Goal: Task Accomplishment & Management: Complete application form

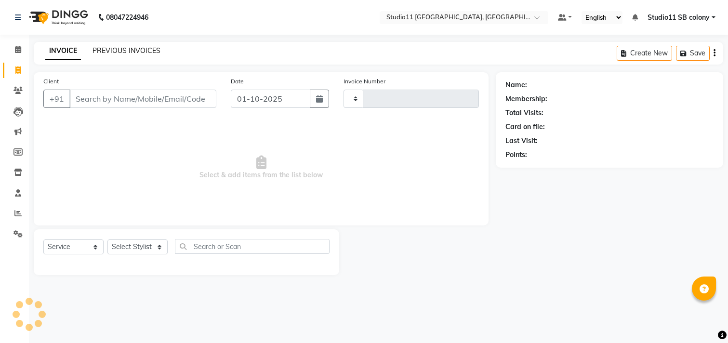
click at [103, 52] on link "PREVIOUS INVOICES" at bounding box center [126, 50] width 68 height 9
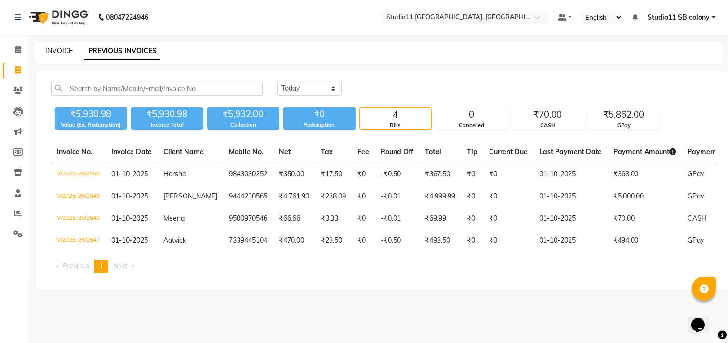
click at [58, 49] on link "INVOICE" at bounding box center [58, 50] width 27 height 9
select select "service"
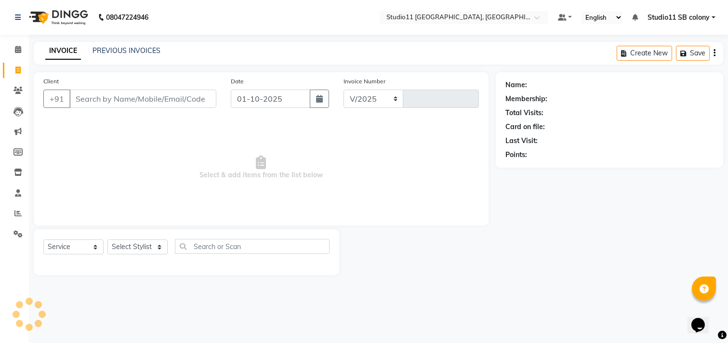
select select "7717"
type input "2551"
click at [150, 245] on select "Select Stylist" at bounding box center [137, 246] width 60 height 15
select select "69120"
click at [107, 240] on select "Select Stylist Afzal Akbar Dani Jeni Josna kaif lavanya manimekalai Praveen Son…" at bounding box center [137, 246] width 60 height 15
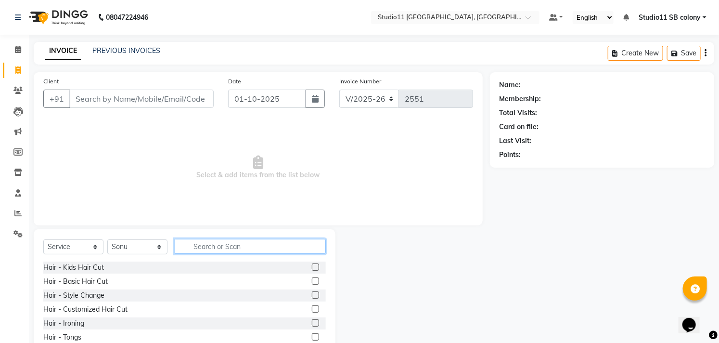
click at [237, 253] on input "text" at bounding box center [250, 246] width 151 height 15
type input "hair cut"
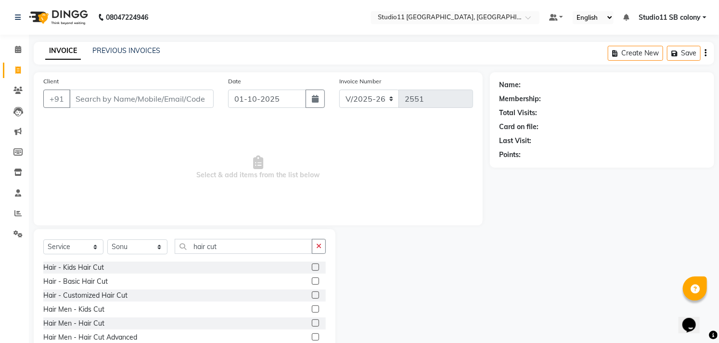
click at [312, 321] on label at bounding box center [315, 322] width 7 height 7
click at [312, 321] on input "checkbox" at bounding box center [315, 323] width 6 height 6
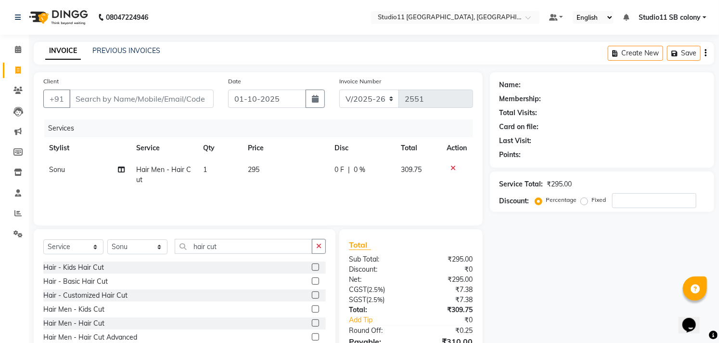
checkbox input "false"
drag, startPoint x: 270, startPoint y: 254, endPoint x: 193, endPoint y: 257, distance: 76.6
click at [183, 258] on div "Select Service Product Membership Package Voucher Prepaid Gift Card Select Styl…" at bounding box center [184, 250] width 283 height 23
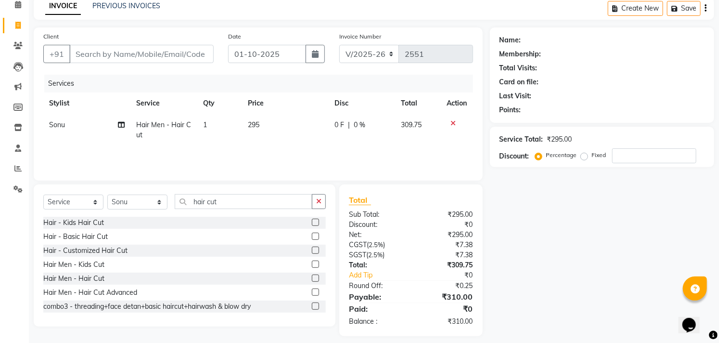
scroll to position [52, 0]
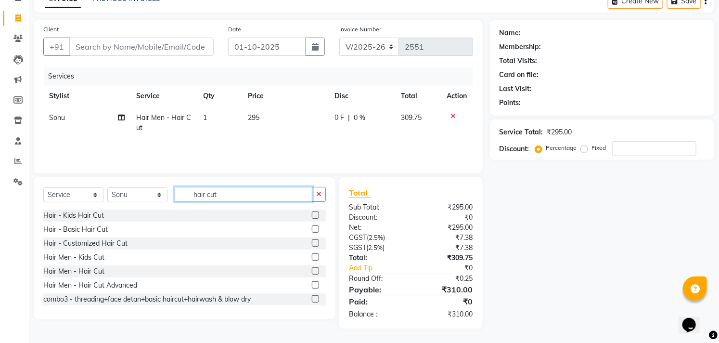
click at [220, 193] on input "hair cut" at bounding box center [244, 194] width 138 height 15
click at [227, 196] on input "hair cut" at bounding box center [244, 194] width 138 height 15
click at [230, 196] on input "hair cut" at bounding box center [244, 194] width 138 height 15
click at [230, 195] on input "hair cut" at bounding box center [244, 194] width 138 height 15
click at [230, 194] on input "hair cut" at bounding box center [244, 194] width 138 height 15
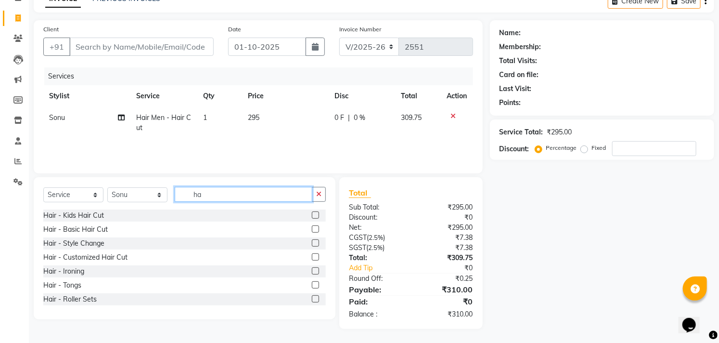
type input "h"
type input "v"
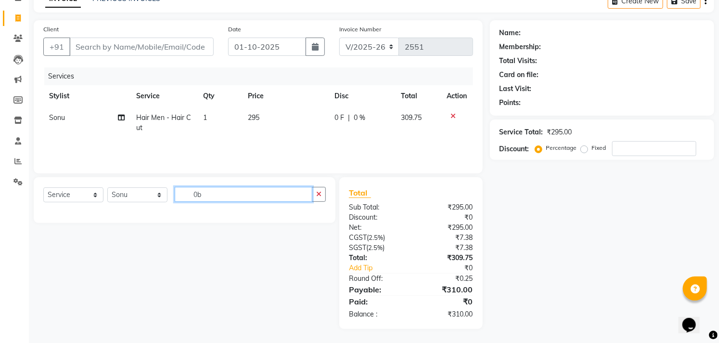
type input "0"
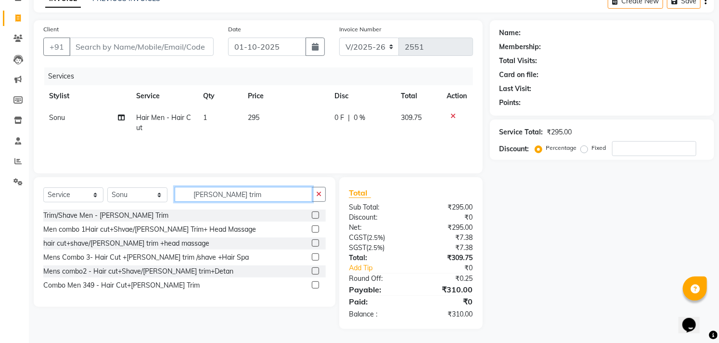
type input "beard trim"
click at [317, 213] on label at bounding box center [315, 214] width 7 height 7
click at [317, 213] on input "checkbox" at bounding box center [315, 215] width 6 height 6
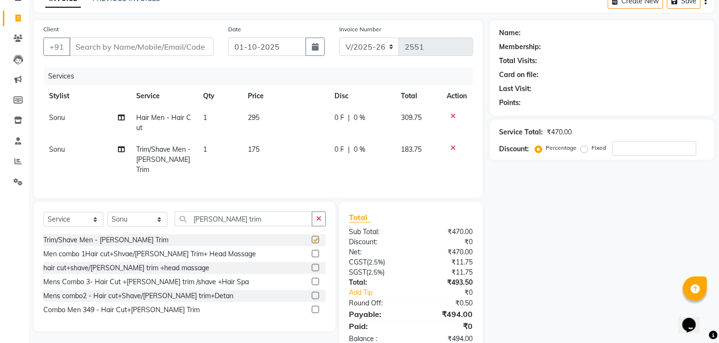
checkbox input "false"
click at [132, 216] on select "Select Stylist Afzal Akbar Dani Jeni Josna kaif lavanya manimekalai Praveen Son…" at bounding box center [137, 219] width 60 height 15
select select "70879"
click at [107, 212] on select "Select Stylist Afzal Akbar Dani Jeni Josna kaif lavanya manimekalai Praveen Son…" at bounding box center [137, 219] width 60 height 15
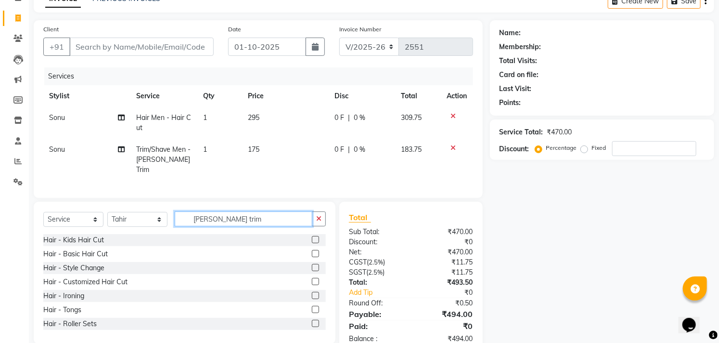
click at [239, 215] on input "beard trim" at bounding box center [244, 218] width 138 height 15
drag, startPoint x: 227, startPoint y: 215, endPoint x: 176, endPoint y: 217, distance: 51.1
click at [183, 216] on input "beard trim" at bounding box center [244, 218] width 138 height 15
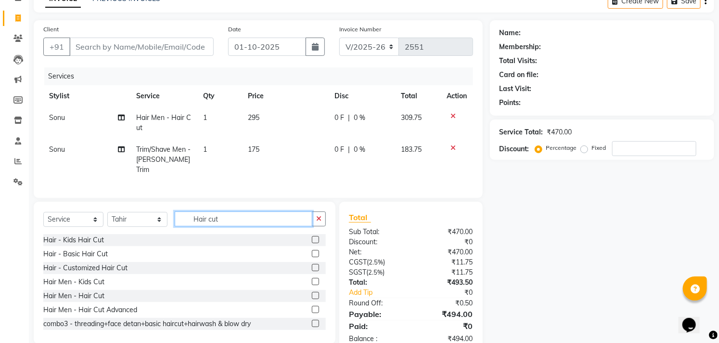
type input "Hair cut"
click at [312, 292] on label at bounding box center [315, 295] width 7 height 7
click at [312, 293] on input "checkbox" at bounding box center [315, 296] width 6 height 6
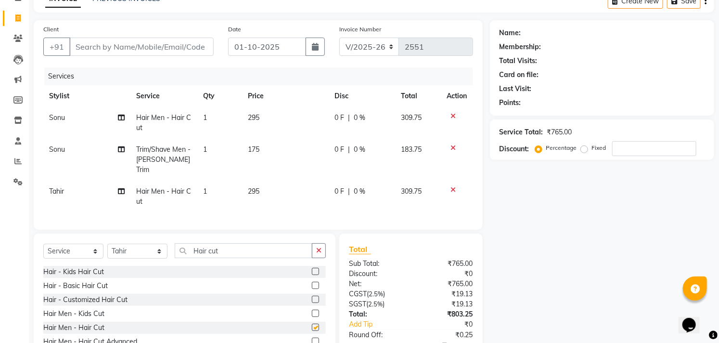
checkbox input "false"
drag, startPoint x: 230, startPoint y: 246, endPoint x: 171, endPoint y: 252, distance: 59.1
click at [180, 252] on input "Hair cut" at bounding box center [244, 250] width 138 height 15
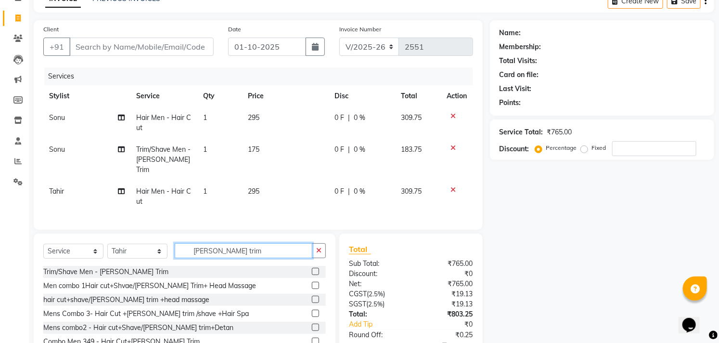
type input "beard trim"
click at [316, 269] on label at bounding box center [315, 271] width 7 height 7
click at [316, 269] on input "checkbox" at bounding box center [315, 272] width 6 height 6
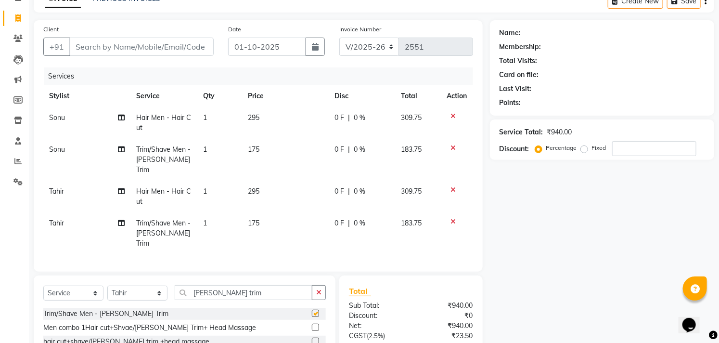
checkbox input "false"
click at [157, 286] on select "Select Stylist Afzal Akbar Dani Jeni Josna kaif lavanya manimekalai Praveen Son…" at bounding box center [137, 293] width 60 height 15
select select "68719"
click at [107, 286] on select "Select Stylist Afzal Akbar Dani Jeni Josna kaif lavanya manimekalai Praveen Son…" at bounding box center [137, 293] width 60 height 15
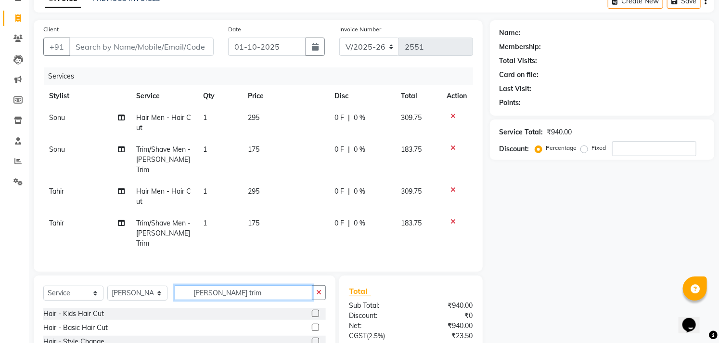
drag, startPoint x: 244, startPoint y: 276, endPoint x: 181, endPoint y: 283, distance: 62.9
click at [181, 285] on input "beard trim" at bounding box center [244, 292] width 138 height 15
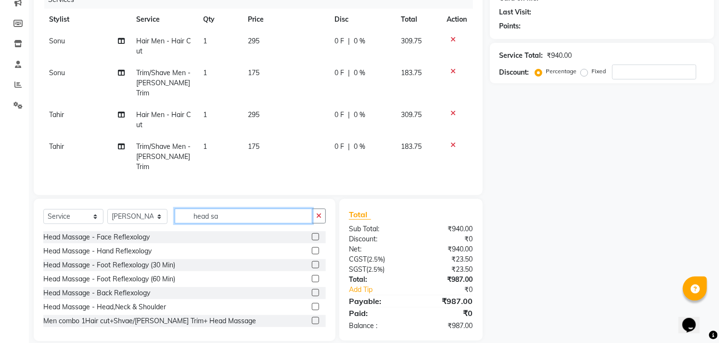
scroll to position [15, 0]
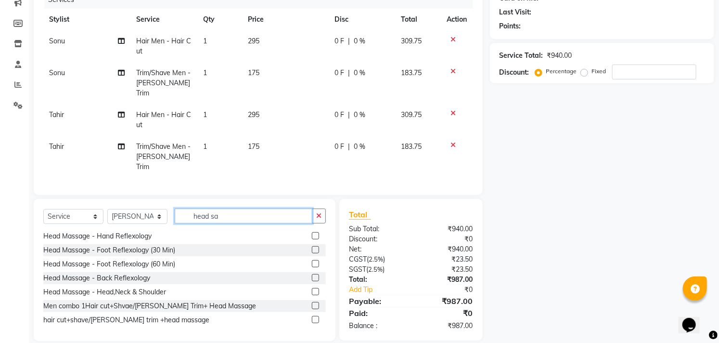
drag, startPoint x: 239, startPoint y: 205, endPoint x: 233, endPoint y: 204, distance: 6.3
click at [234, 208] on input "head sa" at bounding box center [244, 215] width 138 height 15
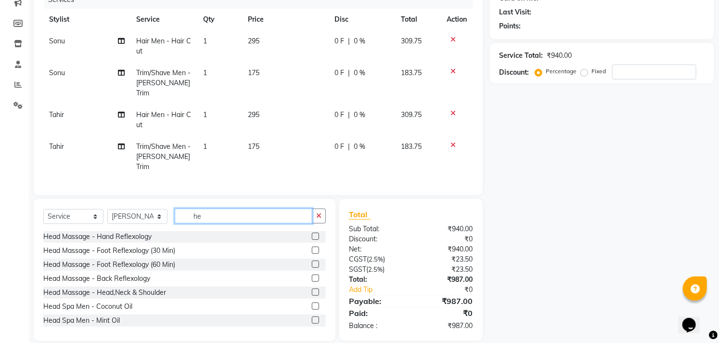
scroll to position [196, 0]
type input "h"
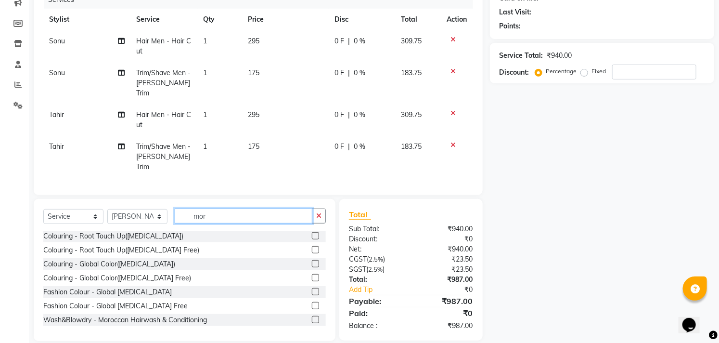
scroll to position [0, 0]
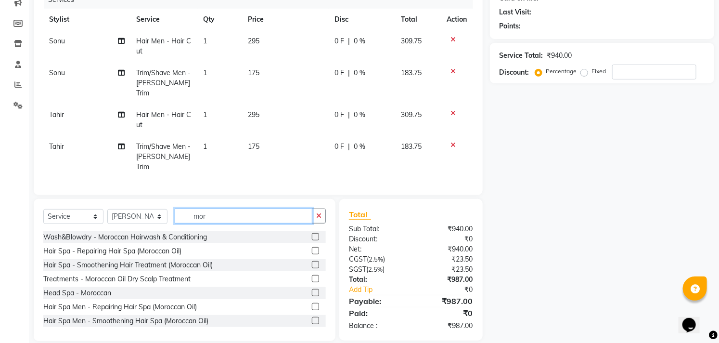
type input "mor"
click at [312, 289] on label at bounding box center [315, 292] width 7 height 7
click at [312, 290] on input "checkbox" at bounding box center [315, 293] width 6 height 6
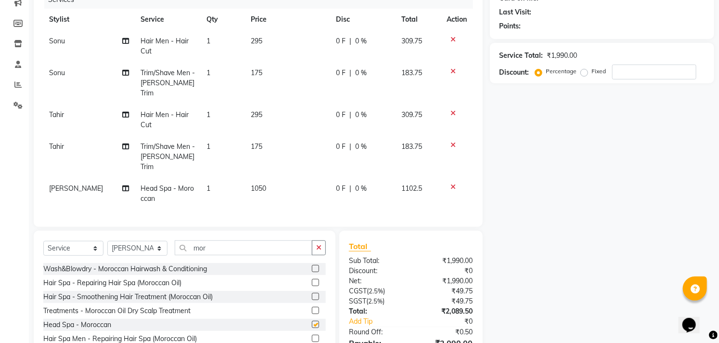
checkbox input "false"
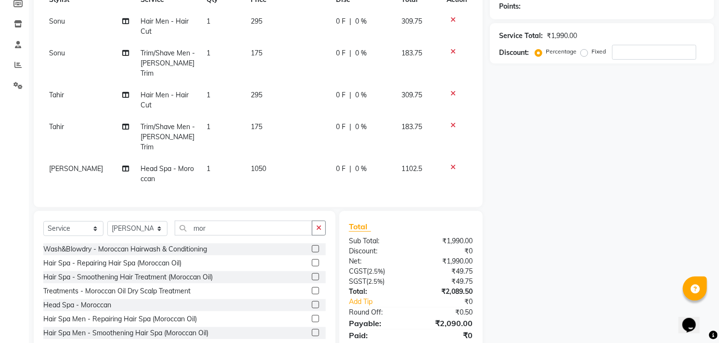
scroll to position [127, 0]
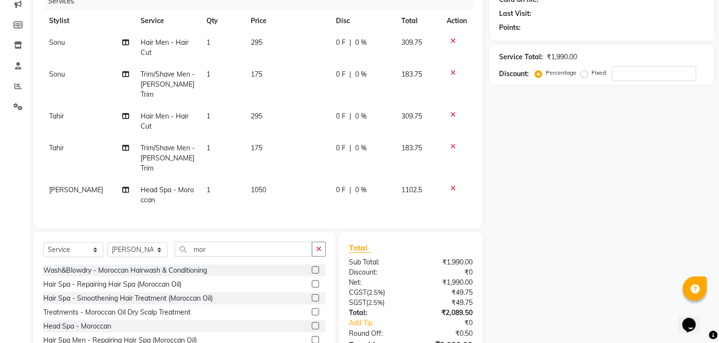
drag, startPoint x: 454, startPoint y: 39, endPoint x: 444, endPoint y: 49, distance: 13.6
click at [453, 40] on icon at bounding box center [453, 41] width 5 height 7
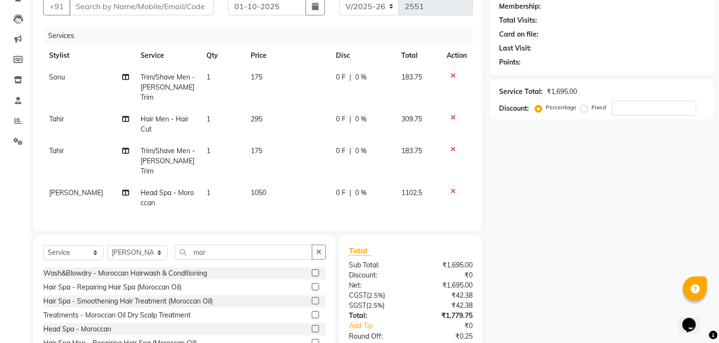
scroll to position [74, 0]
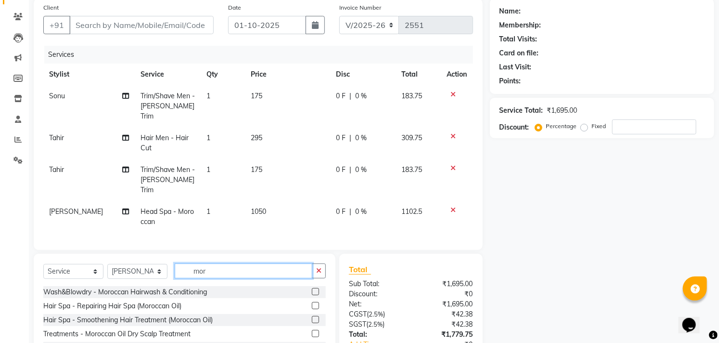
drag, startPoint x: 243, startPoint y: 252, endPoint x: 235, endPoint y: 258, distance: 9.3
click at [238, 263] on input "mor" at bounding box center [244, 270] width 138 height 15
type input "m"
type input "hair was"
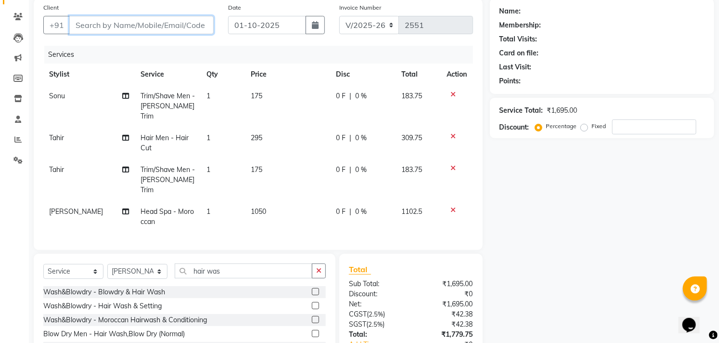
click at [159, 30] on input "Client" at bounding box center [141, 25] width 144 height 18
click at [123, 22] on input "Client" at bounding box center [141, 25] width 144 height 18
type input "8"
type input "0"
type input "8667707484"
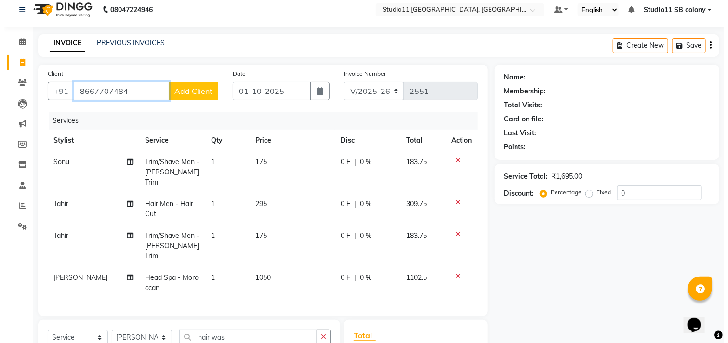
scroll to position [0, 0]
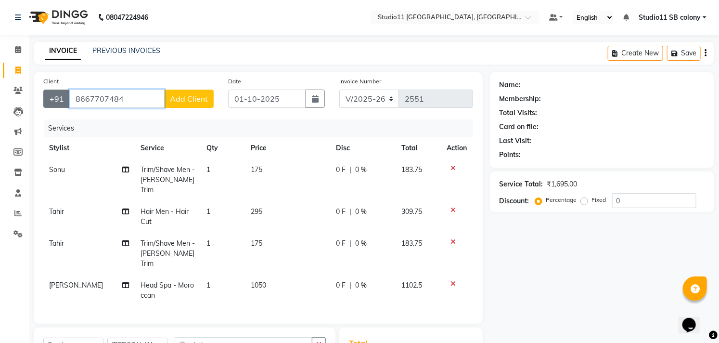
drag, startPoint x: 134, startPoint y: 98, endPoint x: 67, endPoint y: 104, distance: 66.7
click at [67, 104] on div "+91 8667707484 Add Client" at bounding box center [128, 99] width 170 height 18
type input "9585423705"
click at [190, 98] on span "Add Client" at bounding box center [189, 99] width 38 height 10
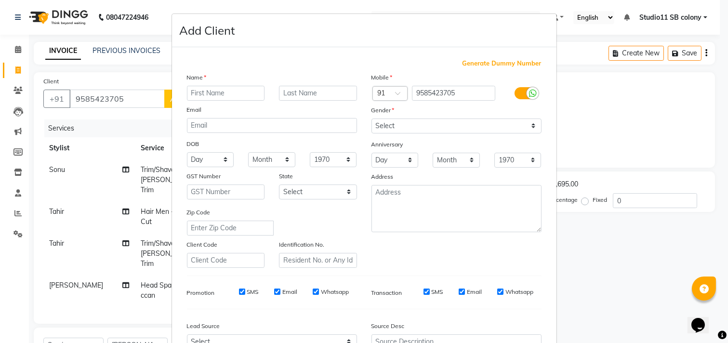
click at [219, 93] on input "text" at bounding box center [226, 93] width 78 height 15
type input "Balaji"
click at [529, 117] on div "Gender" at bounding box center [456, 111] width 184 height 13
click at [523, 124] on select "Select Male Female Other Prefer Not To Say" at bounding box center [456, 125] width 170 height 15
select select "female"
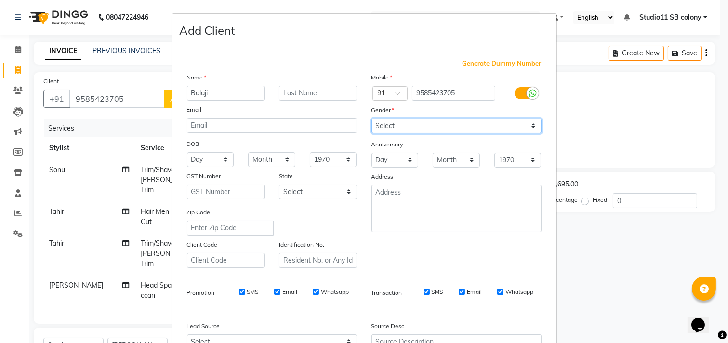
click at [371, 118] on select "Select Male Female Other Prefer Not To Say" at bounding box center [456, 125] width 170 height 15
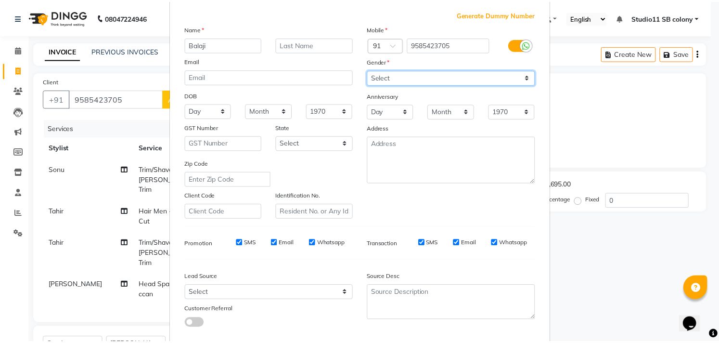
scroll to position [102, 0]
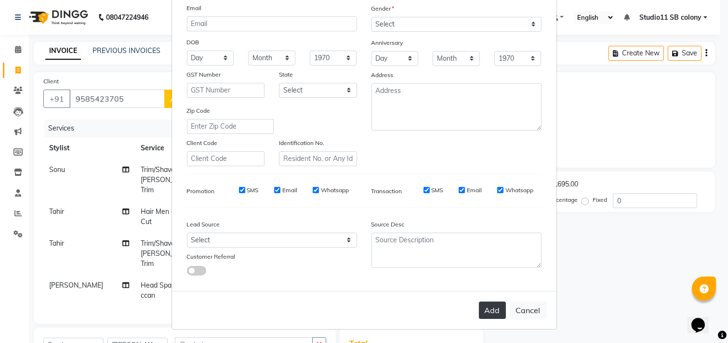
click at [491, 307] on button "Add" at bounding box center [492, 309] width 27 height 17
select select
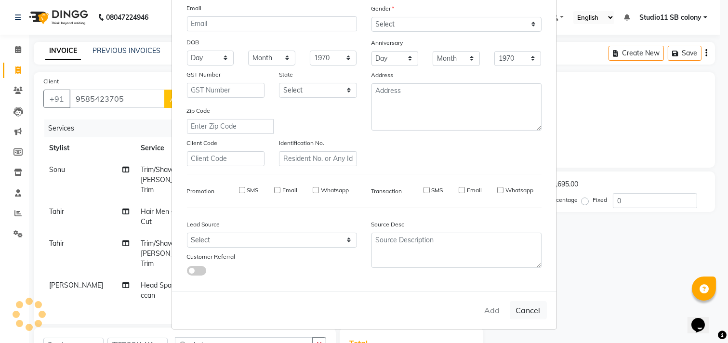
select select
checkbox input "false"
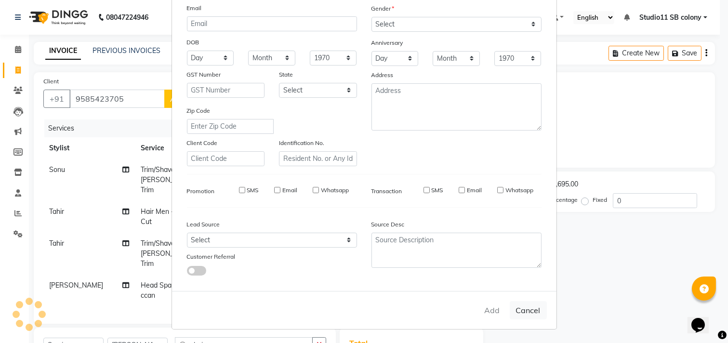
checkbox input "false"
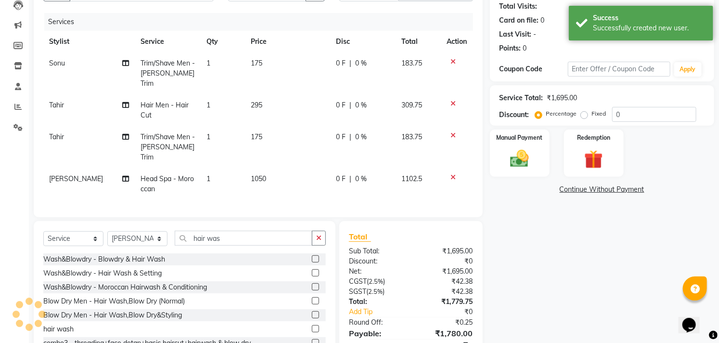
scroll to position [107, 0]
click at [268, 230] on input "hair was" at bounding box center [244, 237] width 138 height 15
click at [312, 325] on label at bounding box center [315, 328] width 7 height 7
click at [312, 325] on input "checkbox" at bounding box center [315, 328] width 6 height 6
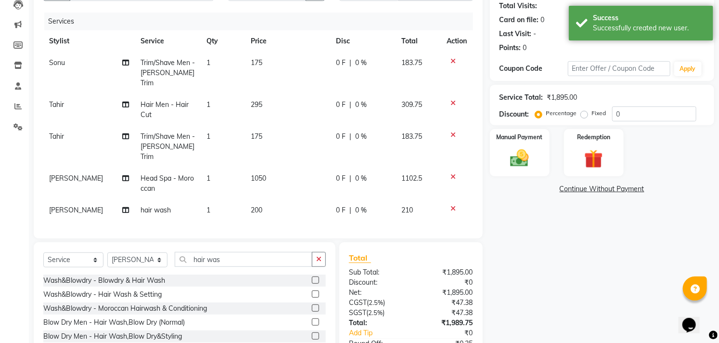
checkbox input "false"
click at [301, 199] on td "200" at bounding box center [287, 210] width 85 height 22
select select "68719"
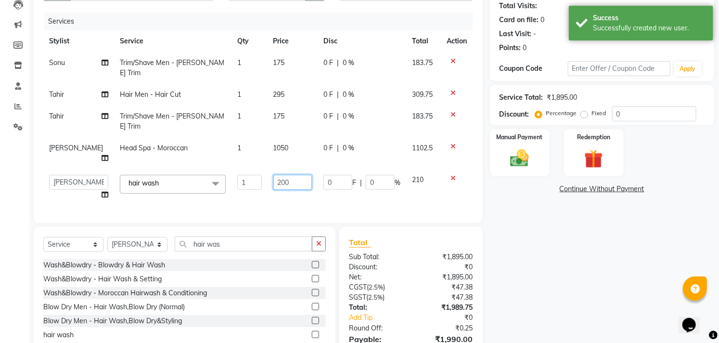
click at [273, 175] on input "200" at bounding box center [292, 182] width 39 height 15
type input "250"
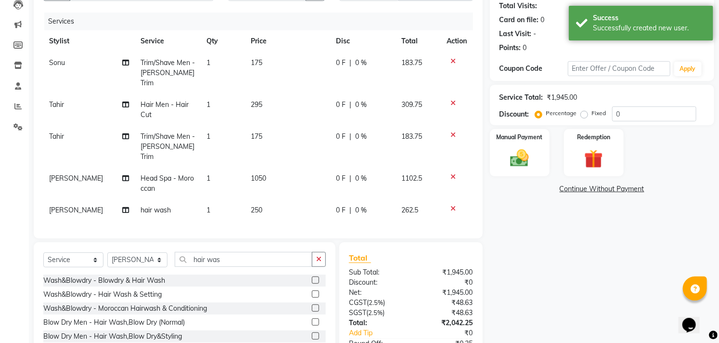
click at [286, 166] on tbody "Sonu Trim/Shave Men - Beard Trim 1 175 0 F | 0 % 183.75 Tahir Hair Men - Hair C…" at bounding box center [258, 136] width 430 height 169
click at [258, 206] on span "250" at bounding box center [257, 210] width 12 height 9
select select "68719"
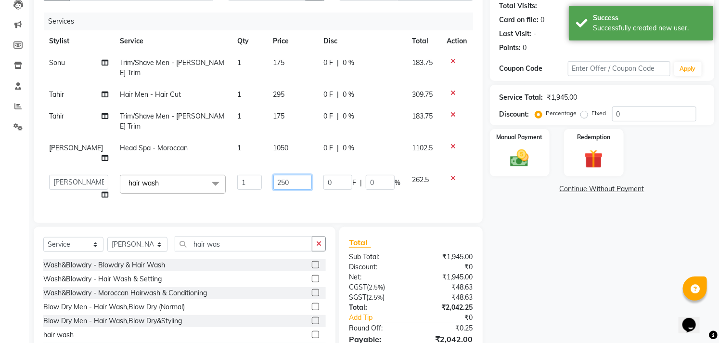
click at [288, 175] on input "250" at bounding box center [292, 182] width 39 height 15
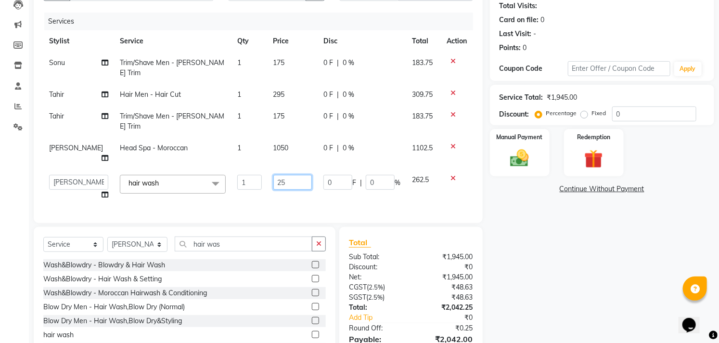
type input "2"
type input "400"
click at [598, 239] on div "Name: Balaji Membership: No Active Membership Total Visits: Card on file: 0 Las…" at bounding box center [606, 171] width 232 height 413
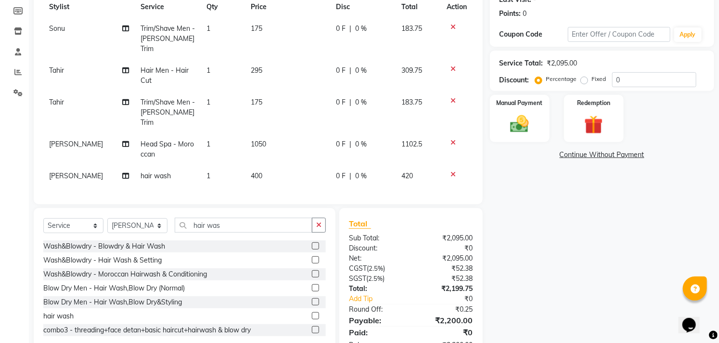
scroll to position [160, 0]
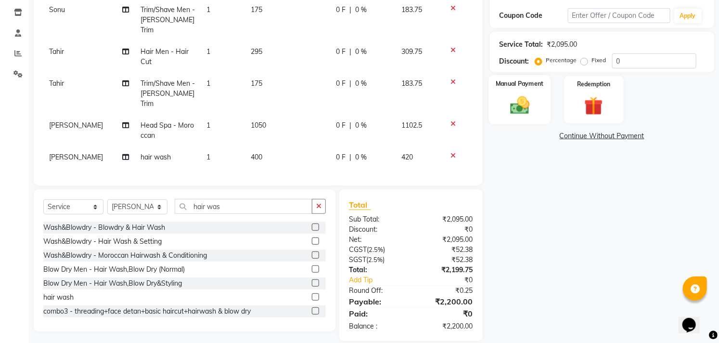
click at [513, 111] on img at bounding box center [520, 105] width 32 height 22
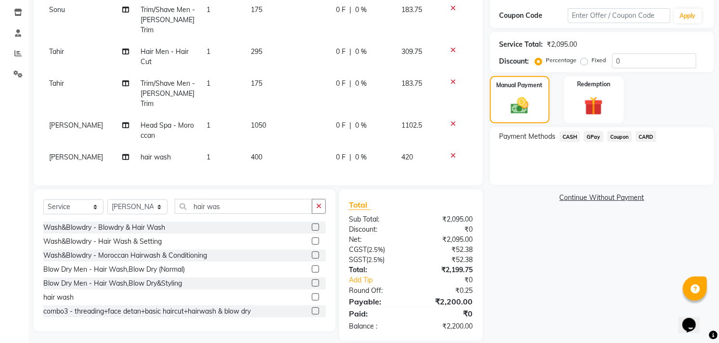
click at [588, 136] on span "GPay" at bounding box center [594, 136] width 20 height 11
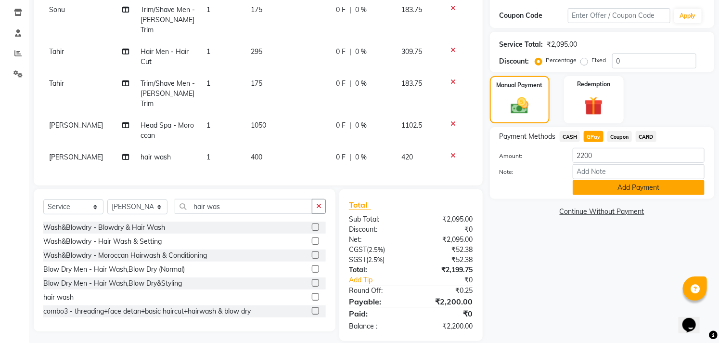
click at [609, 186] on button "Add Payment" at bounding box center [639, 187] width 132 height 15
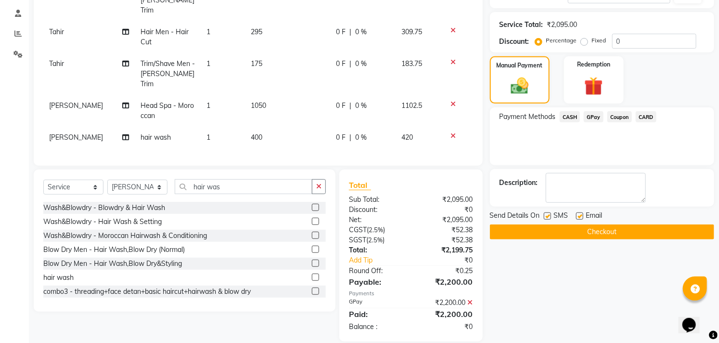
scroll to position [180, 0]
click at [579, 217] on label at bounding box center [579, 215] width 7 height 7
click at [579, 217] on input "checkbox" at bounding box center [579, 216] width 6 height 6
checkbox input "false"
click at [549, 215] on label at bounding box center [547, 215] width 7 height 7
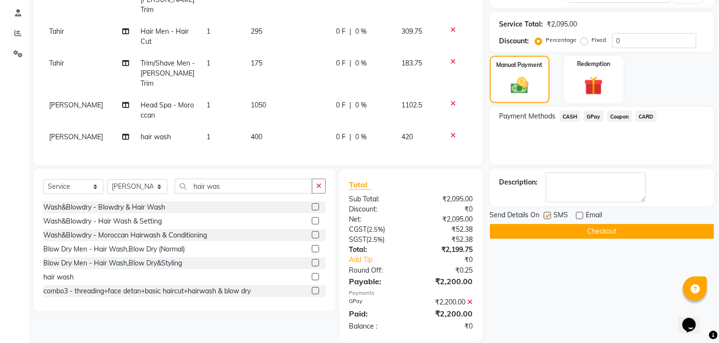
click at [549, 215] on input "checkbox" at bounding box center [547, 216] width 6 height 6
checkbox input "false"
click at [526, 236] on button "Checkout" at bounding box center [602, 231] width 224 height 15
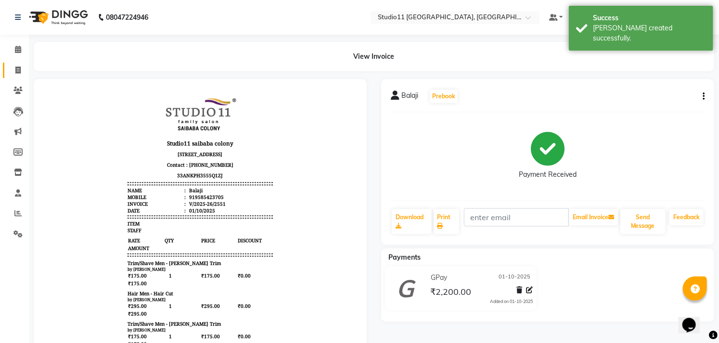
click at [6, 73] on link "Invoice" at bounding box center [14, 71] width 23 height 16
select select "service"
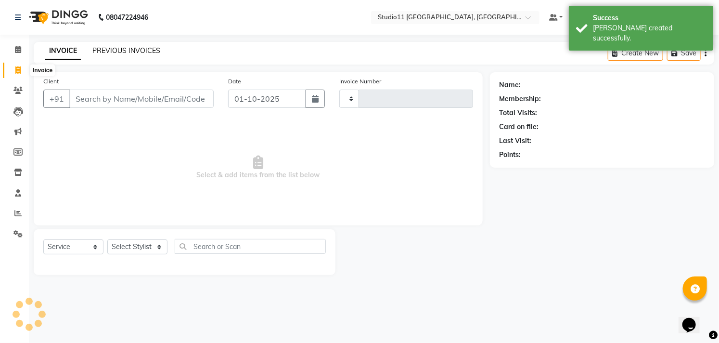
type input "2552"
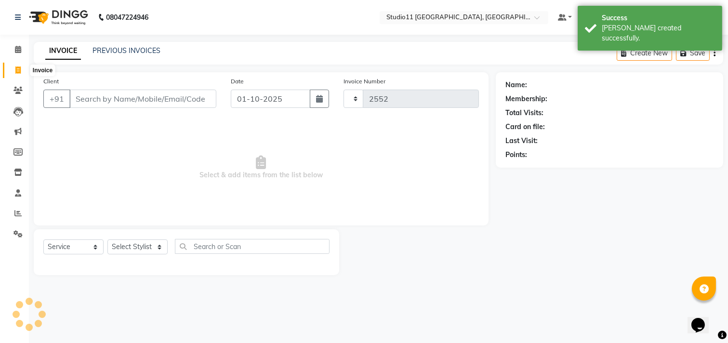
select select "7717"
click at [158, 43] on div "INVOICE PREVIOUS INVOICES Create New Save" at bounding box center [378, 53] width 689 height 23
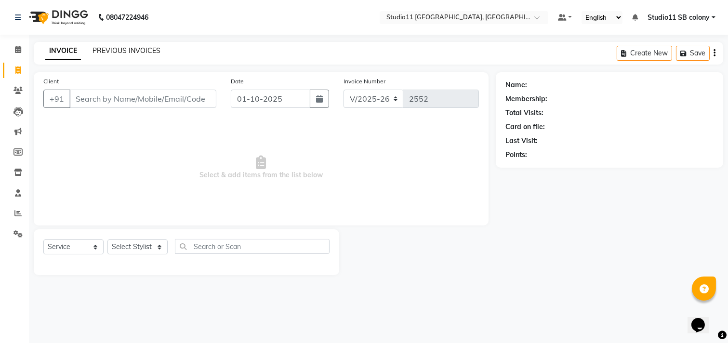
click at [135, 47] on link "PREVIOUS INVOICES" at bounding box center [126, 50] width 68 height 9
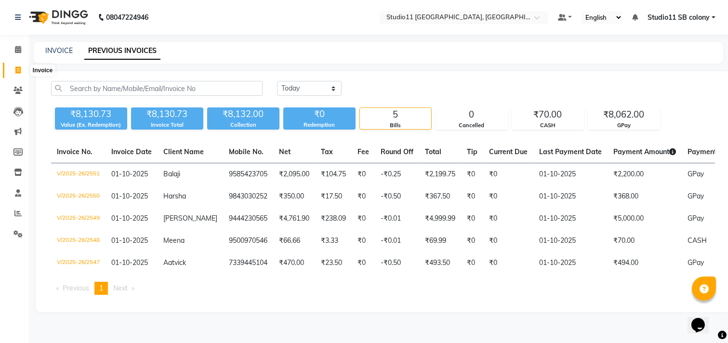
click at [20, 70] on icon at bounding box center [17, 69] width 5 height 7
select select "service"
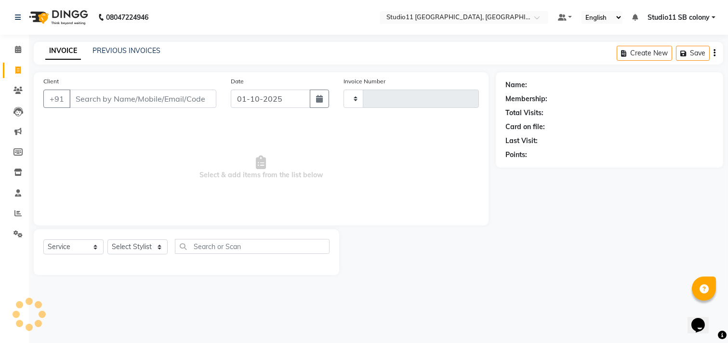
type input "2552"
select select "7717"
click at [68, 50] on link "INVOICE" at bounding box center [63, 50] width 36 height 17
click at [131, 47] on link "PREVIOUS INVOICES" at bounding box center [126, 50] width 68 height 9
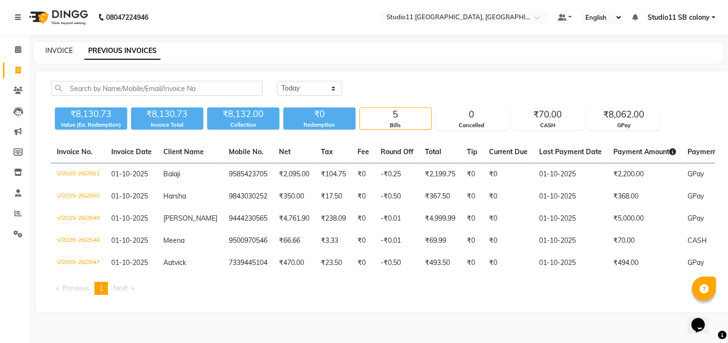
click at [67, 51] on link "INVOICE" at bounding box center [58, 50] width 27 height 9
select select "service"
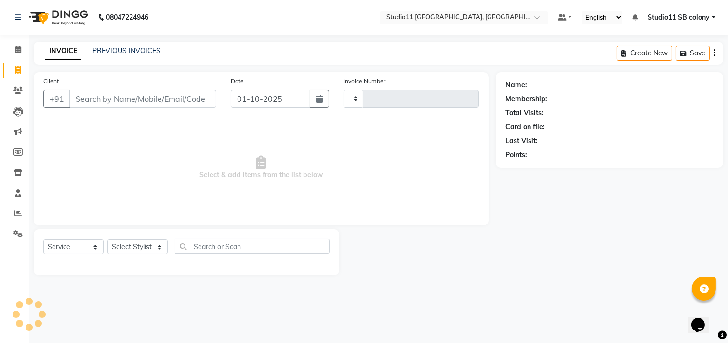
type input "2552"
select select "7717"
drag, startPoint x: 111, startPoint y: 46, endPoint x: 113, endPoint y: 51, distance: 5.4
click at [113, 50] on div "PREVIOUS INVOICES" at bounding box center [126, 51] width 68 height 10
click at [113, 58] on div "INVOICE PREVIOUS INVOICES Create New Save" at bounding box center [378, 53] width 689 height 23
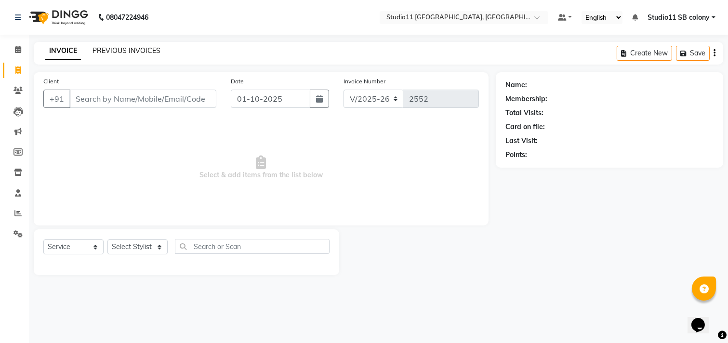
click at [116, 46] on link "PREVIOUS INVOICES" at bounding box center [126, 50] width 68 height 9
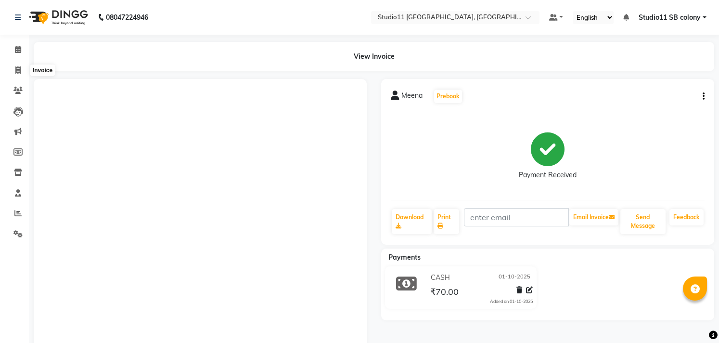
click at [15, 66] on icon at bounding box center [17, 69] width 5 height 7
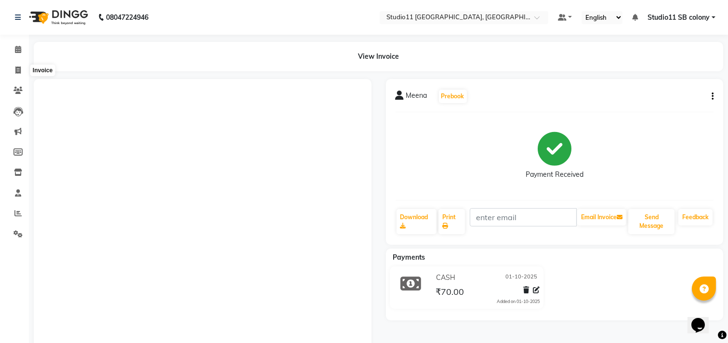
select select "7717"
select select "service"
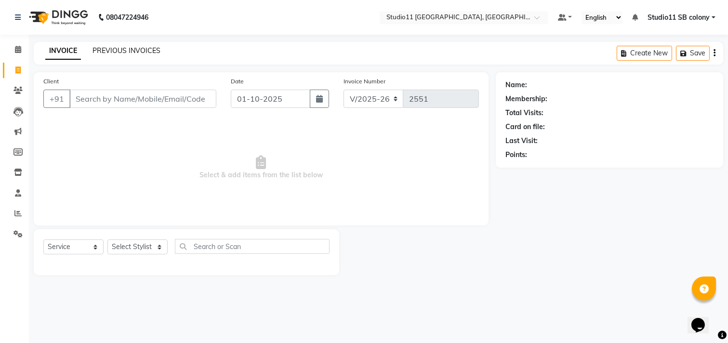
click at [119, 49] on link "PREVIOUS INVOICES" at bounding box center [126, 50] width 68 height 9
